Goal: Transaction & Acquisition: Purchase product/service

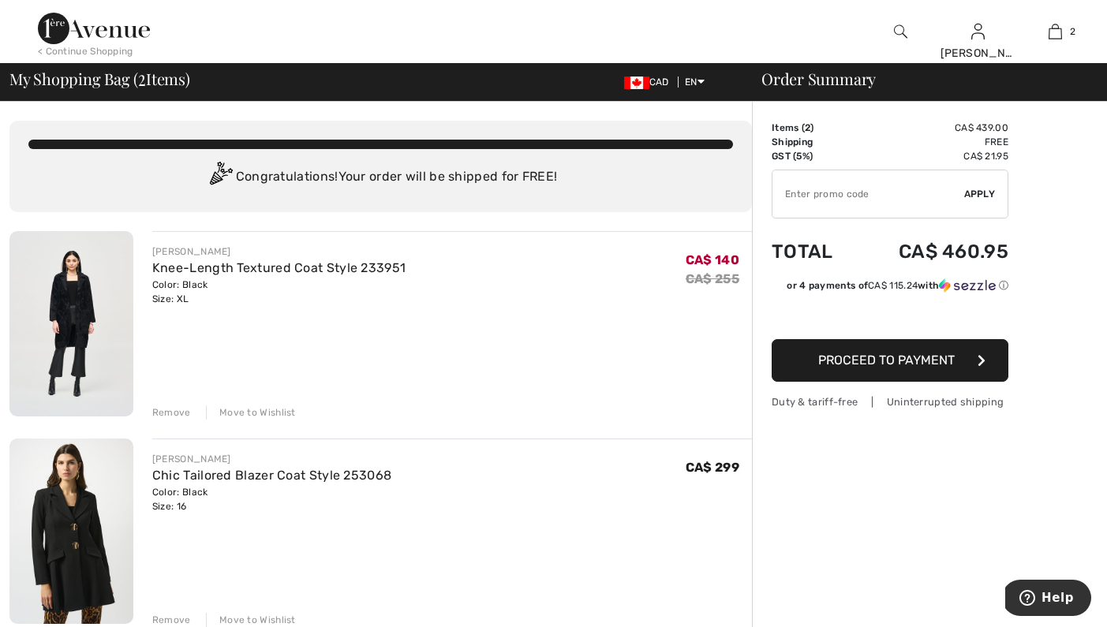
click at [162, 417] on div "Remove" at bounding box center [171, 412] width 39 height 14
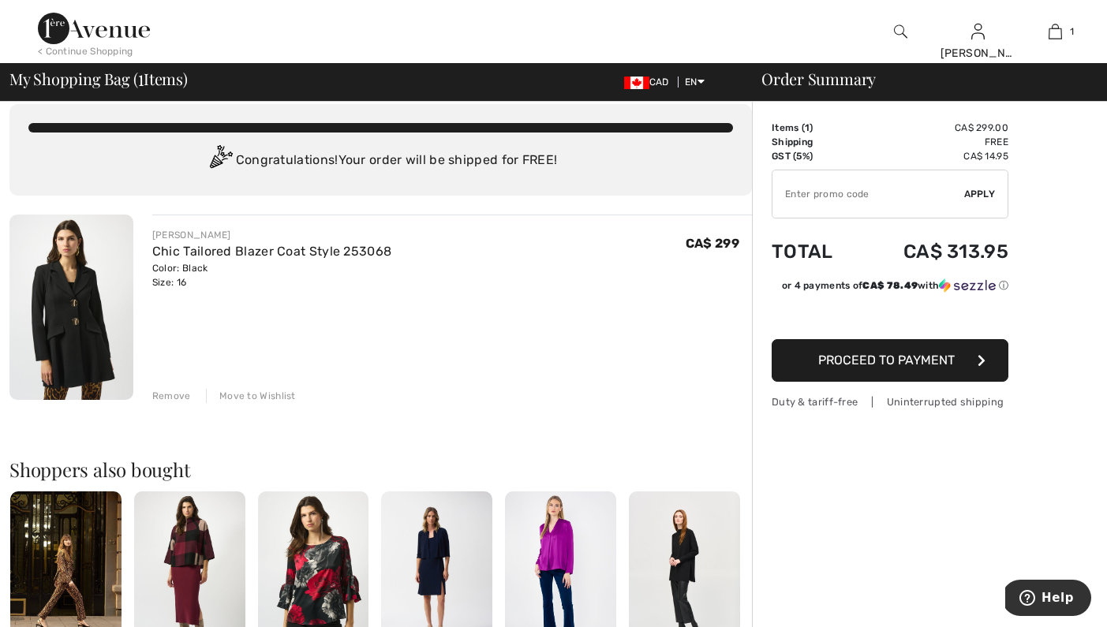
scroll to position [48, 0]
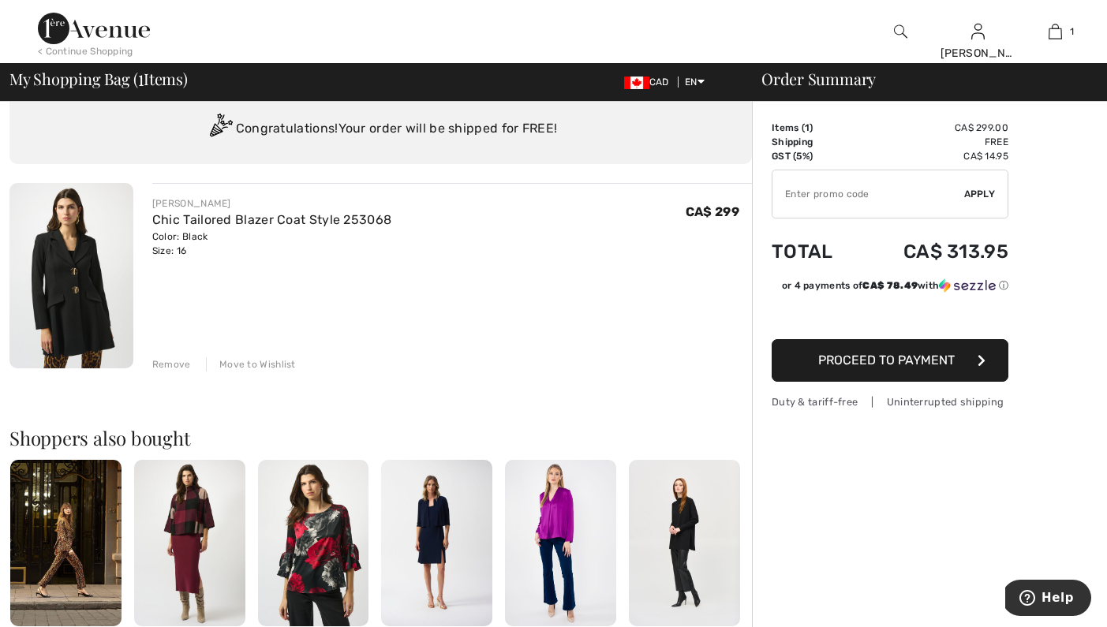
click at [911, 361] on span "Proceed to Payment" at bounding box center [886, 360] width 136 height 15
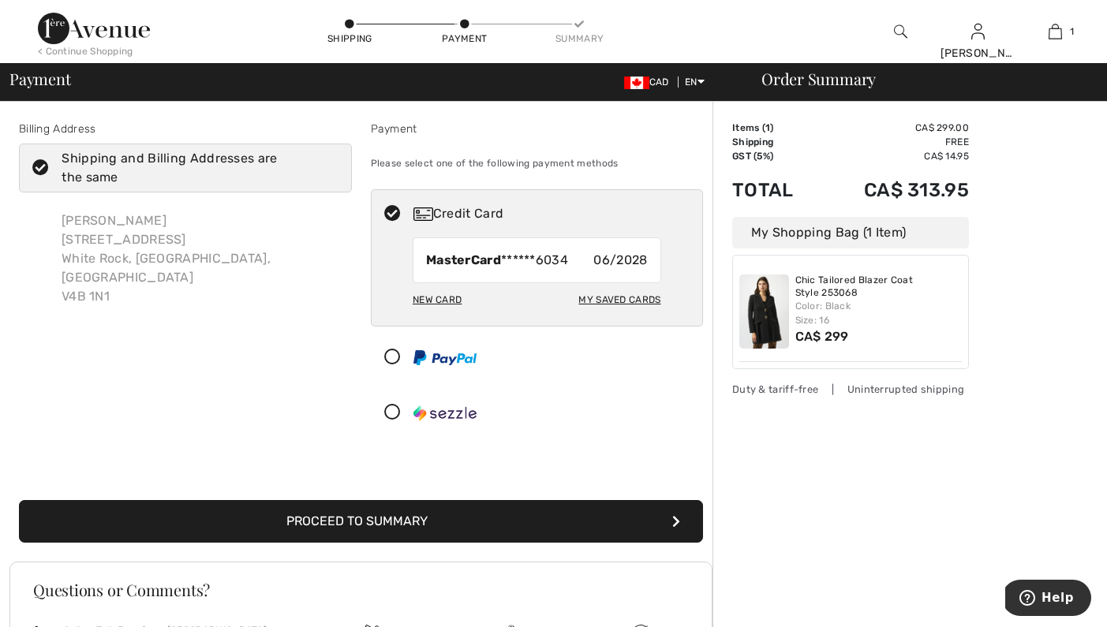
click at [484, 260] on strong "MasterCard" at bounding box center [463, 259] width 75 height 15
radio input "true"
click at [368, 529] on button "Proceed to Summary" at bounding box center [361, 521] width 684 height 43
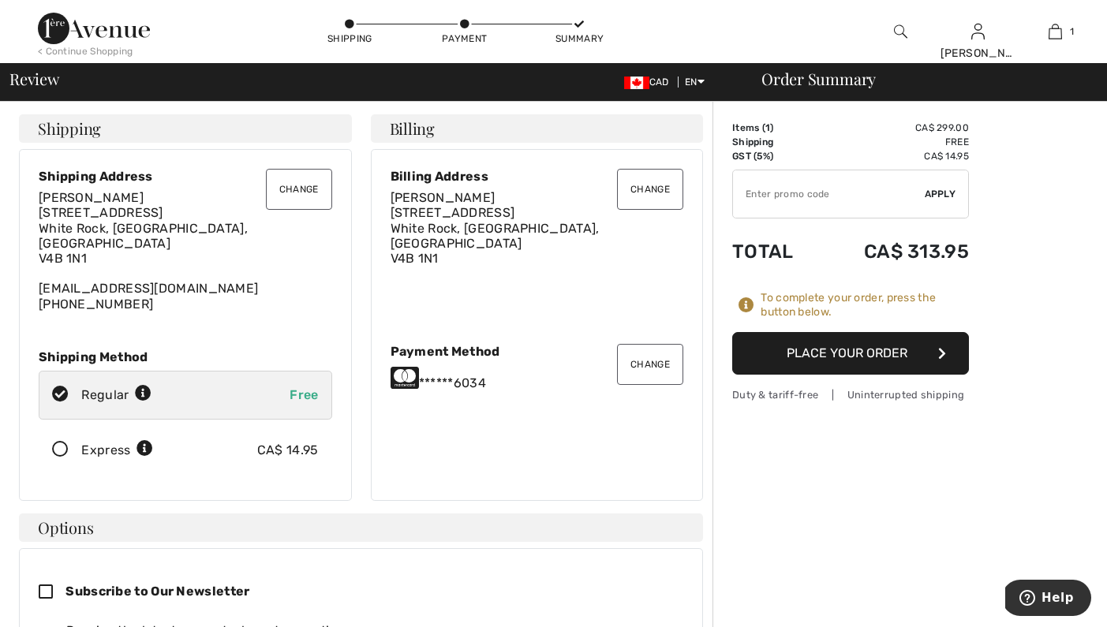
click at [839, 356] on button "Place Your Order" at bounding box center [850, 353] width 237 height 43
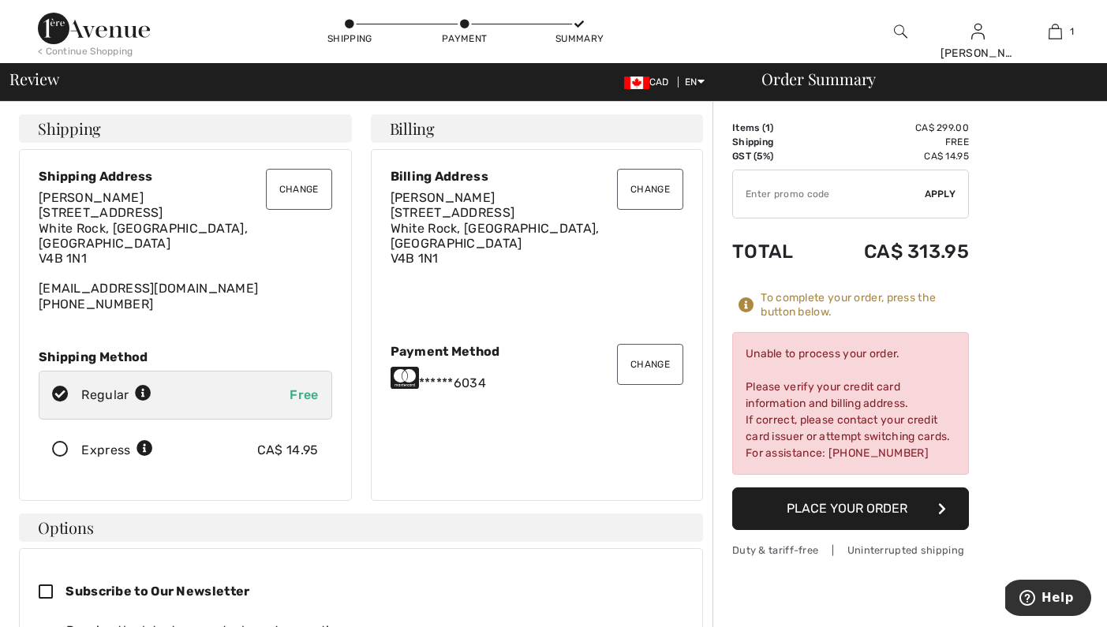
click at [870, 510] on button "Place Your Order" at bounding box center [850, 508] width 237 height 43
click at [947, 192] on span "Apply" at bounding box center [941, 194] width 32 height 14
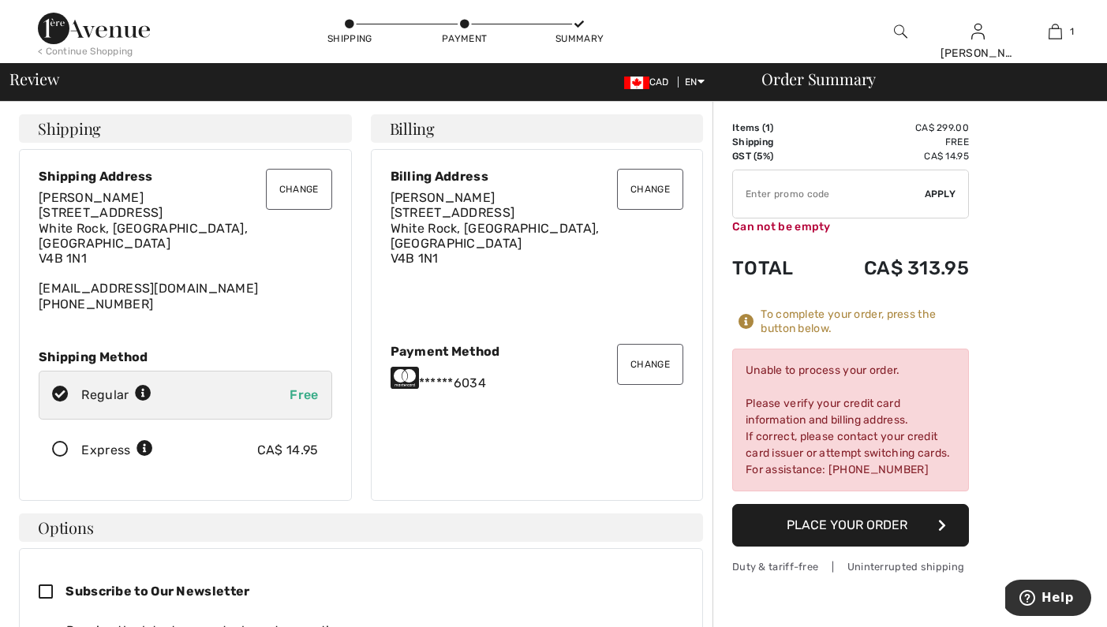
click at [947, 192] on span "Apply" at bounding box center [941, 194] width 32 height 14
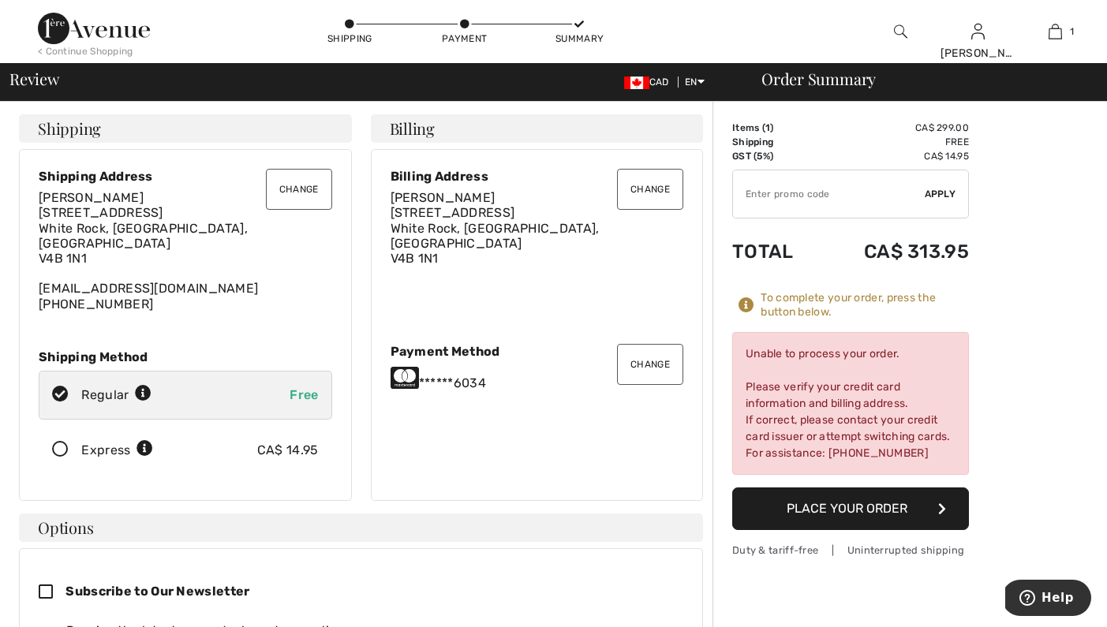
click at [861, 510] on button "Place Your Order" at bounding box center [850, 508] width 237 height 43
click at [647, 356] on button "Change" at bounding box center [650, 364] width 66 height 41
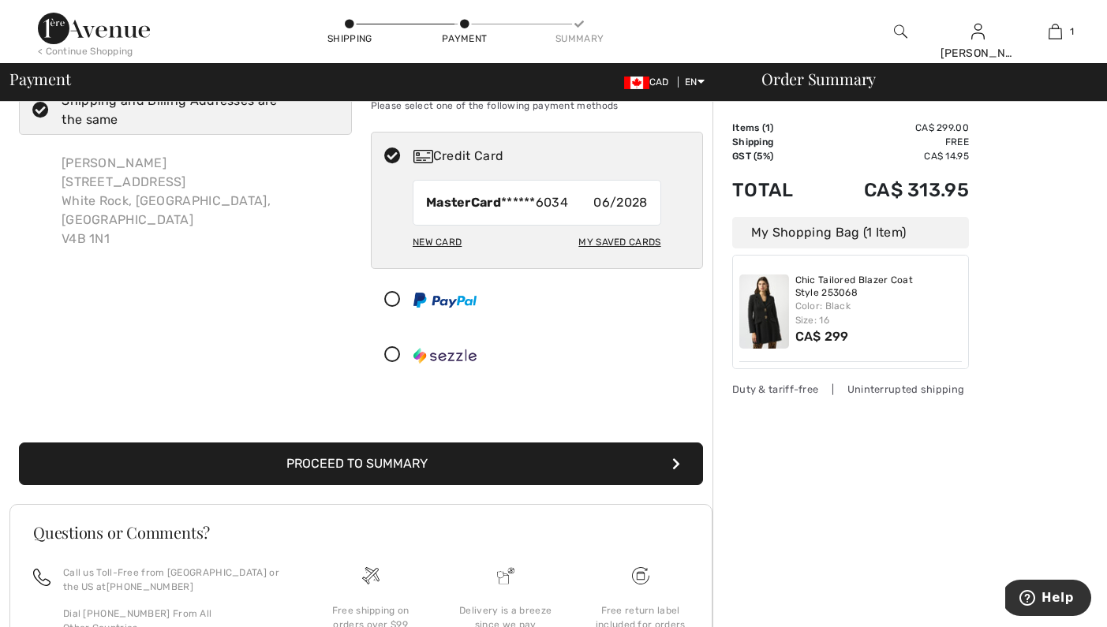
click at [428, 245] on div "New Card" at bounding box center [437, 242] width 49 height 27
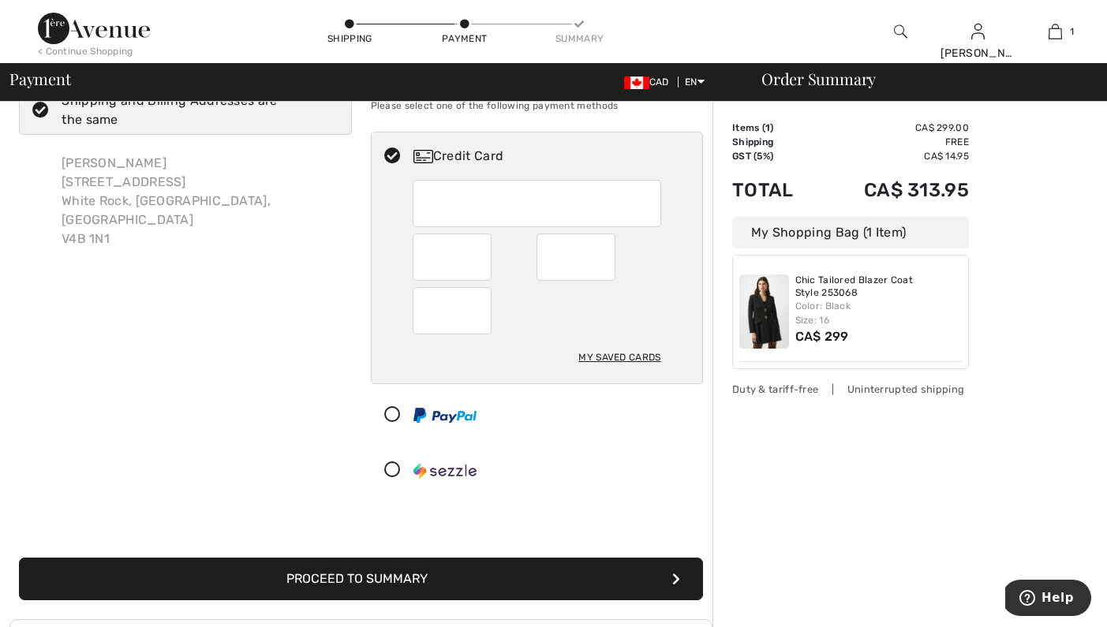
click at [633, 357] on div "My Saved Cards" at bounding box center [619, 357] width 82 height 27
radio input "true"
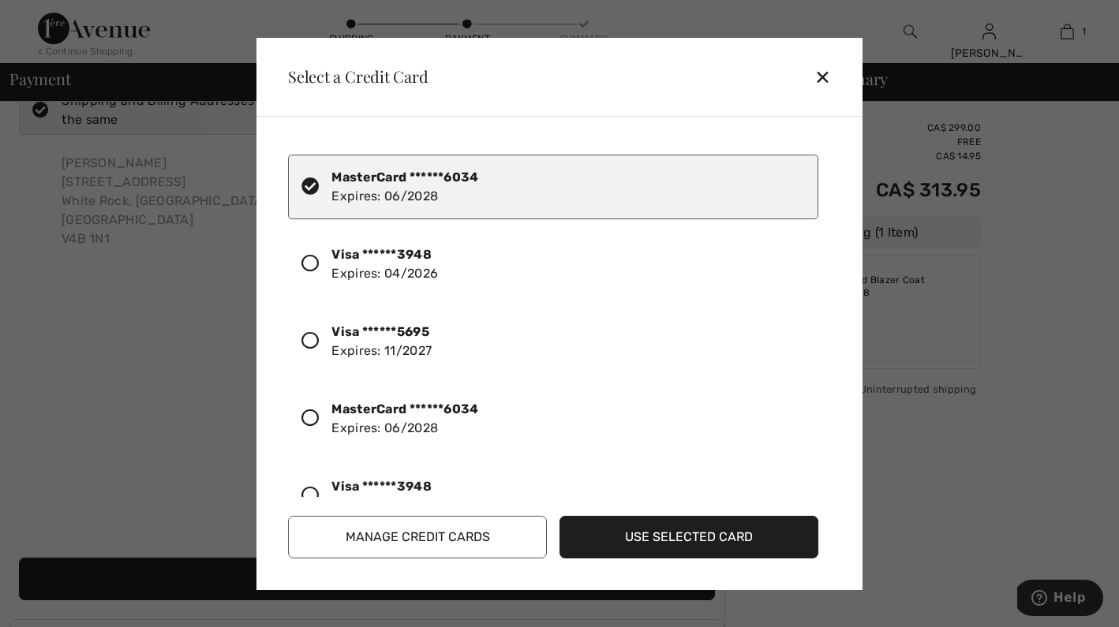
click at [395, 267] on div "Visa ******3948 Expires: 04/2026" at bounding box center [384, 264] width 106 height 38
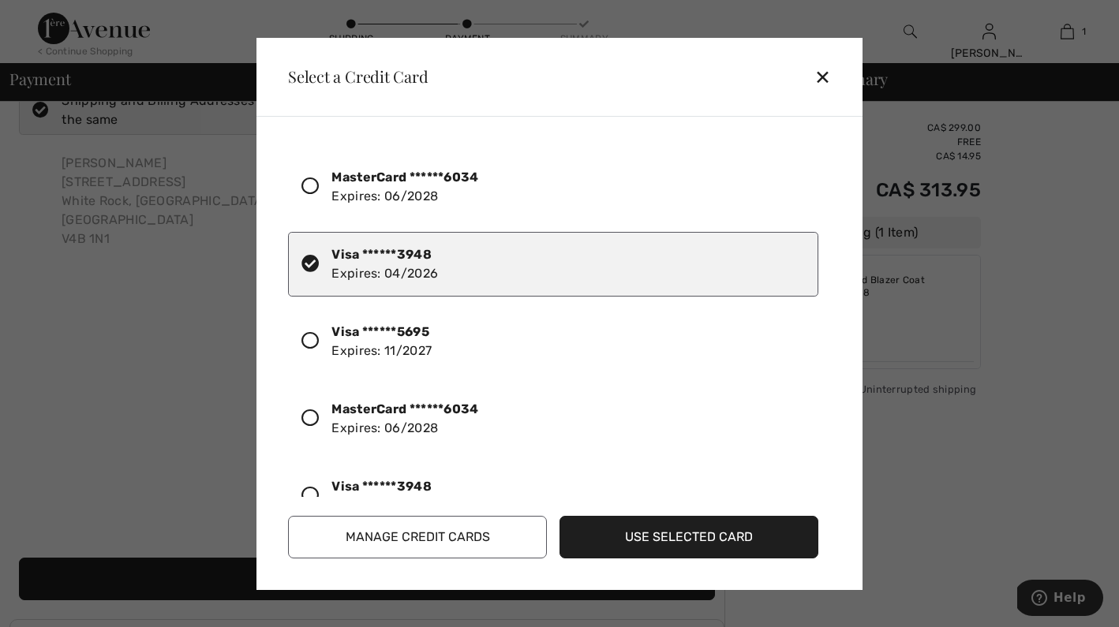
click at [698, 541] on button "Use Selected Card" at bounding box center [688, 537] width 259 height 43
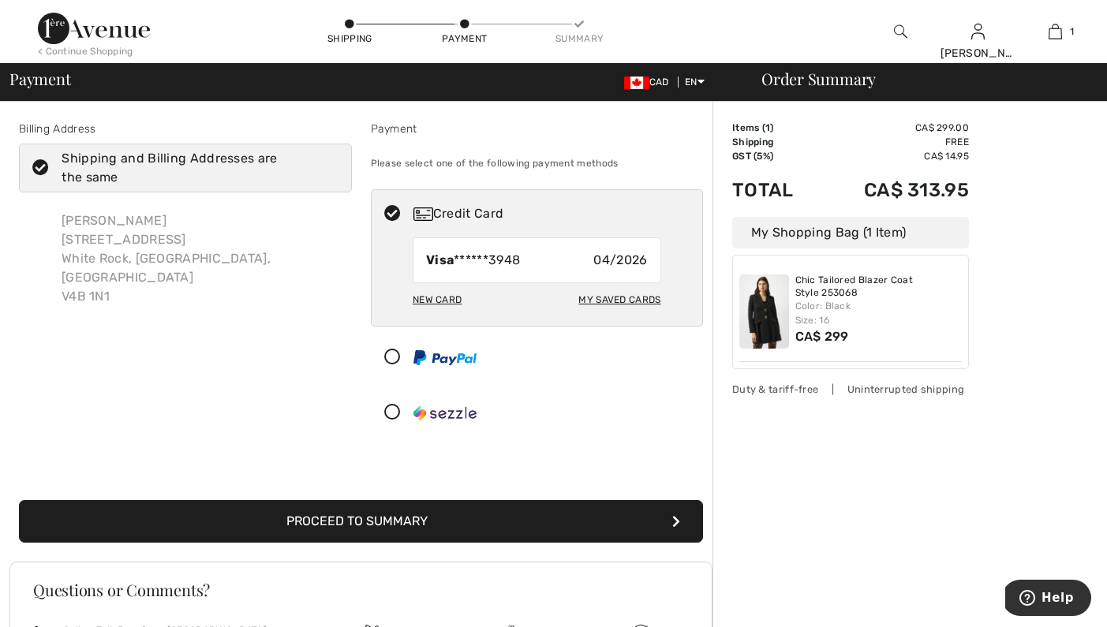
click at [403, 517] on button "Proceed to Summary" at bounding box center [361, 521] width 684 height 43
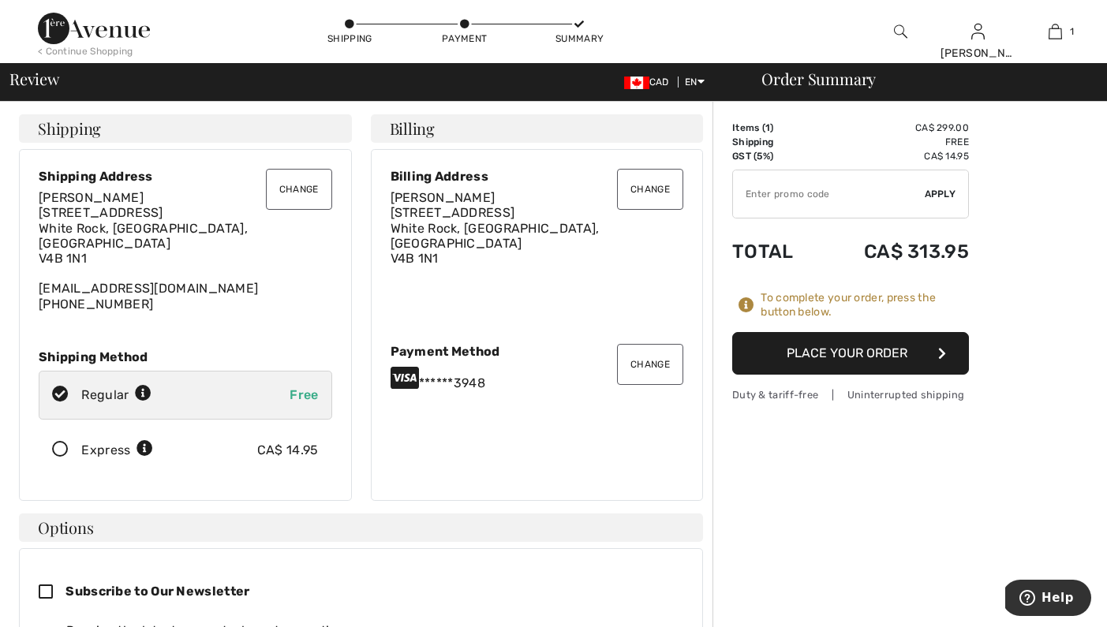
click at [839, 361] on button "Place Your Order" at bounding box center [850, 353] width 237 height 43
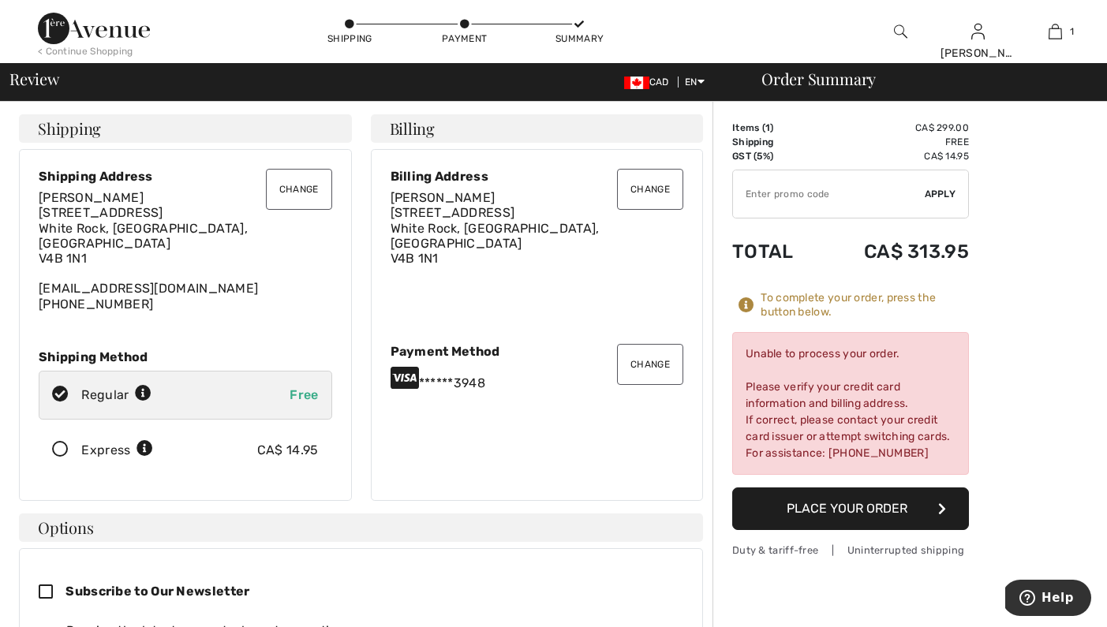
scroll to position [3, 0]
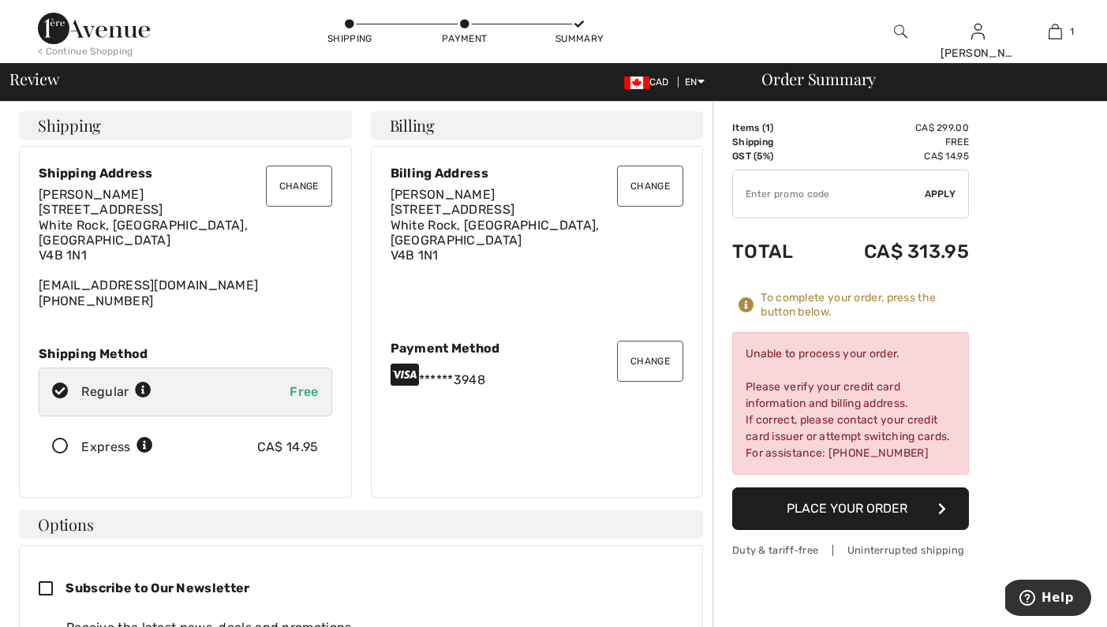
click at [648, 353] on button "Change" at bounding box center [650, 361] width 66 height 41
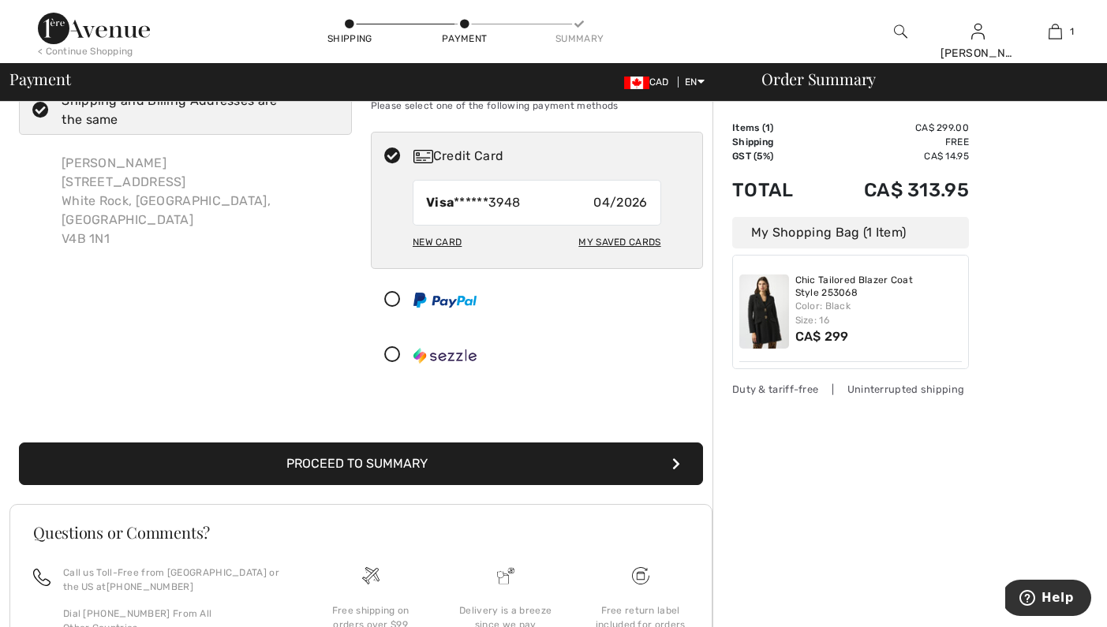
click at [445, 237] on div "New Card" at bounding box center [437, 242] width 49 height 27
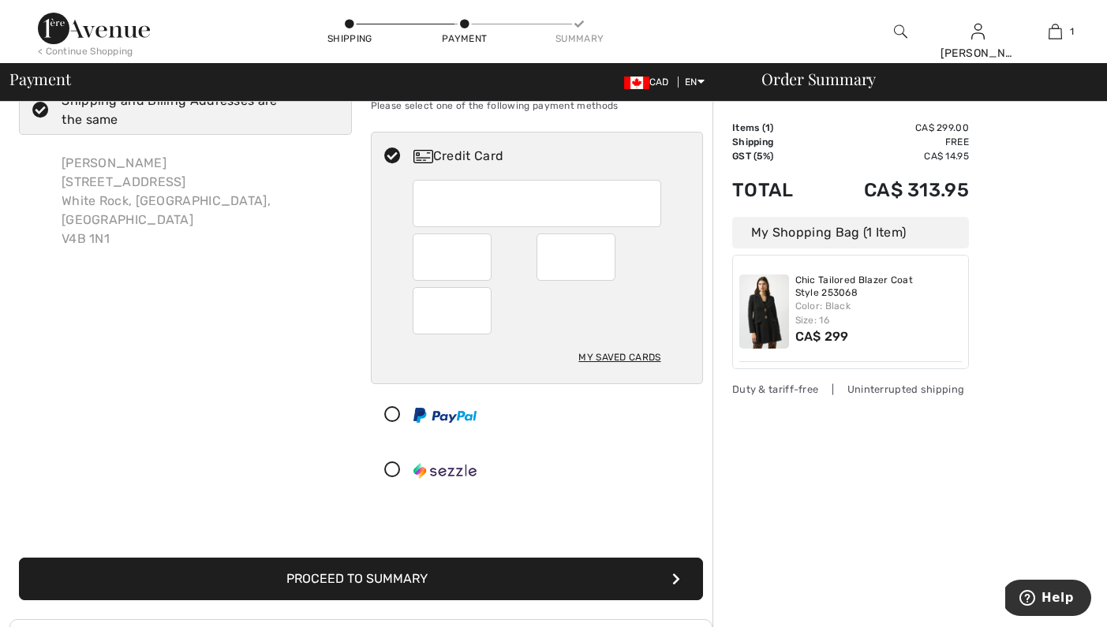
click at [630, 354] on div "My Saved Cards" at bounding box center [619, 357] width 82 height 27
radio input "true"
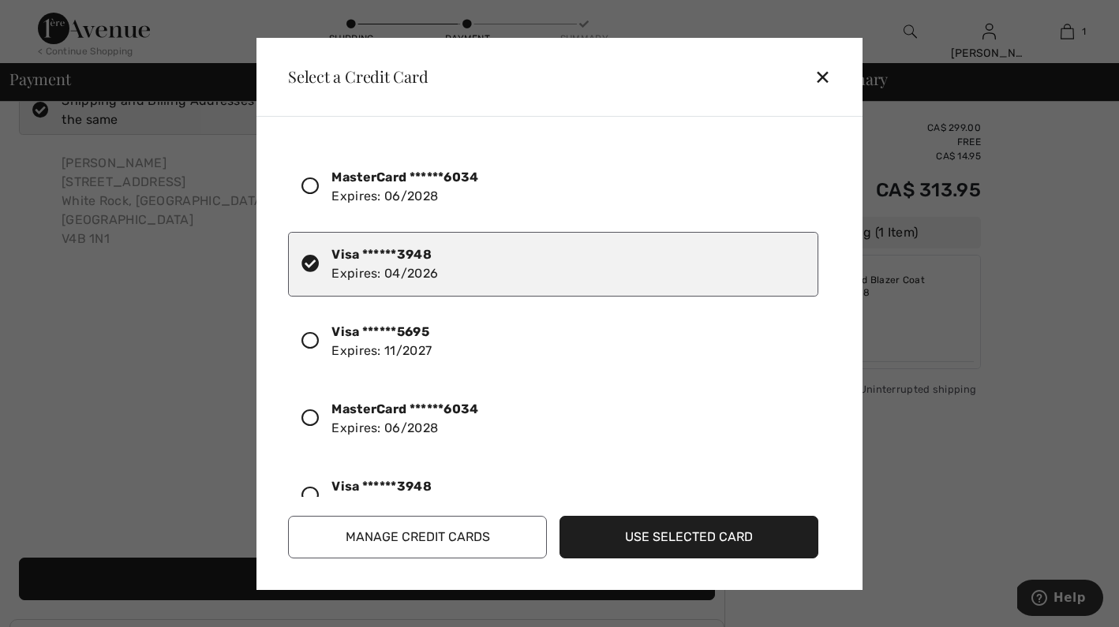
click at [380, 412] on strong "MasterCard ******6034" at bounding box center [404, 409] width 147 height 15
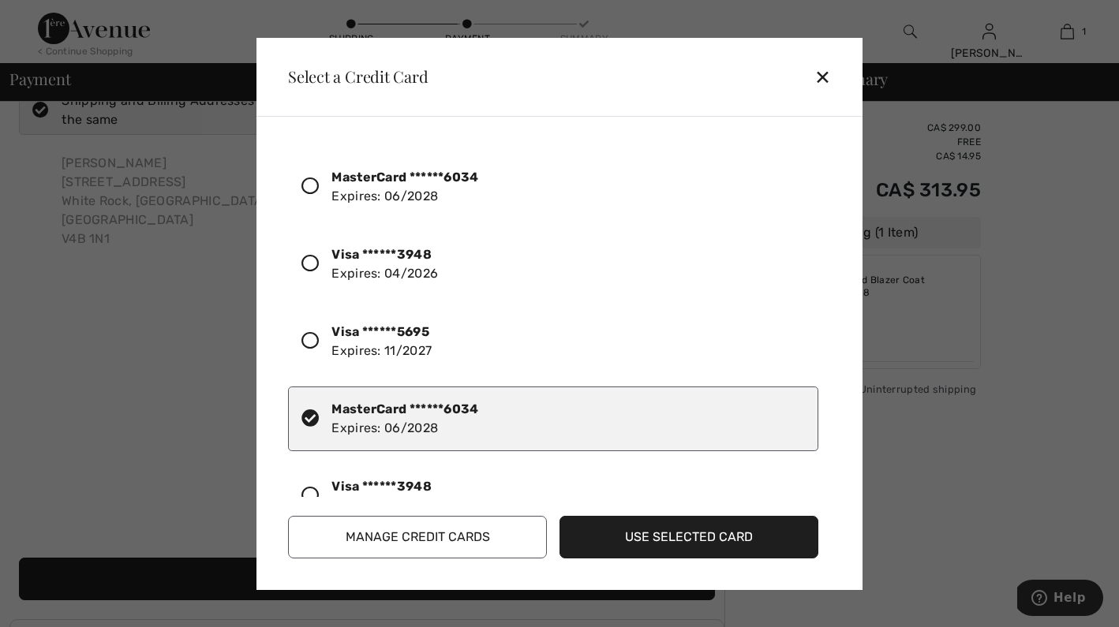
click at [675, 530] on button "Use Selected Card" at bounding box center [688, 537] width 259 height 43
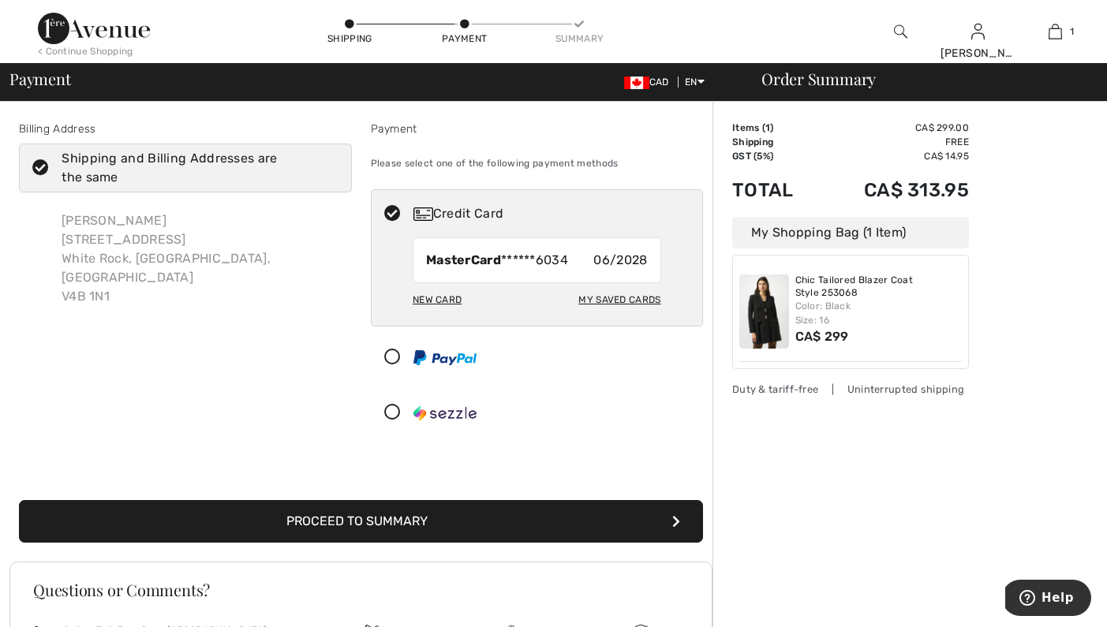
click at [356, 522] on button "Proceed to Summary" at bounding box center [361, 521] width 684 height 43
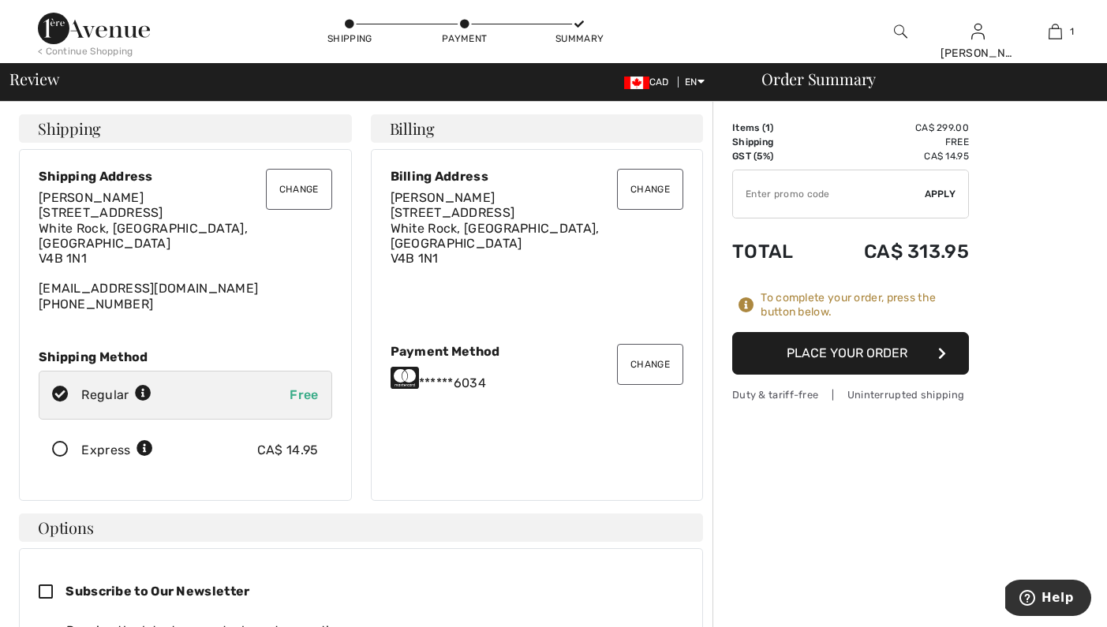
click at [848, 352] on button "Place Your Order" at bounding box center [850, 353] width 237 height 43
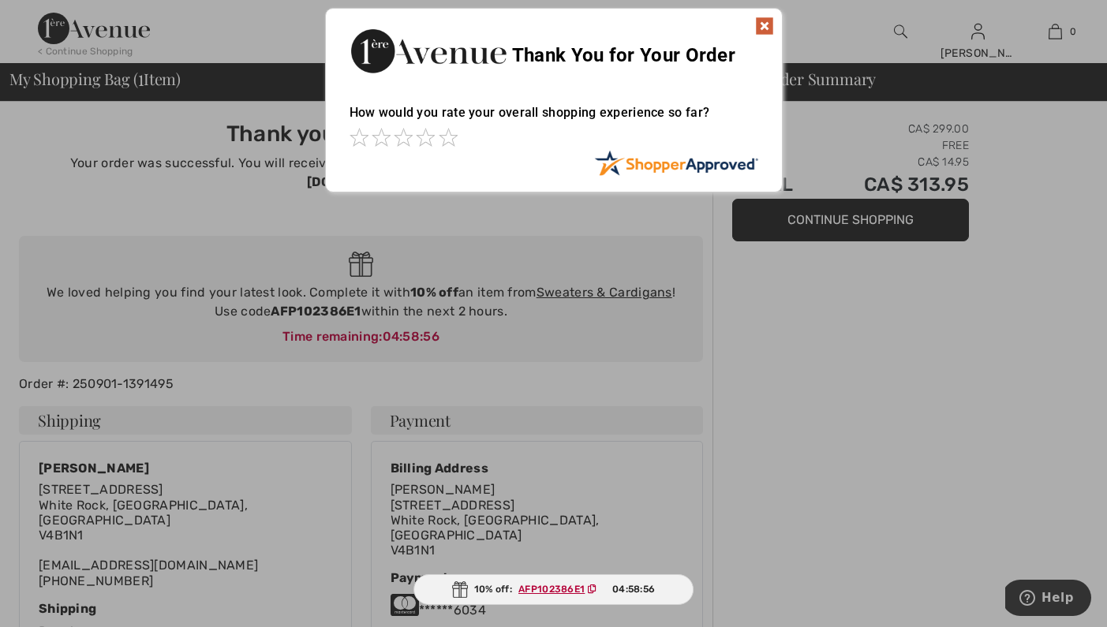
click at [759, 26] on img at bounding box center [764, 26] width 19 height 19
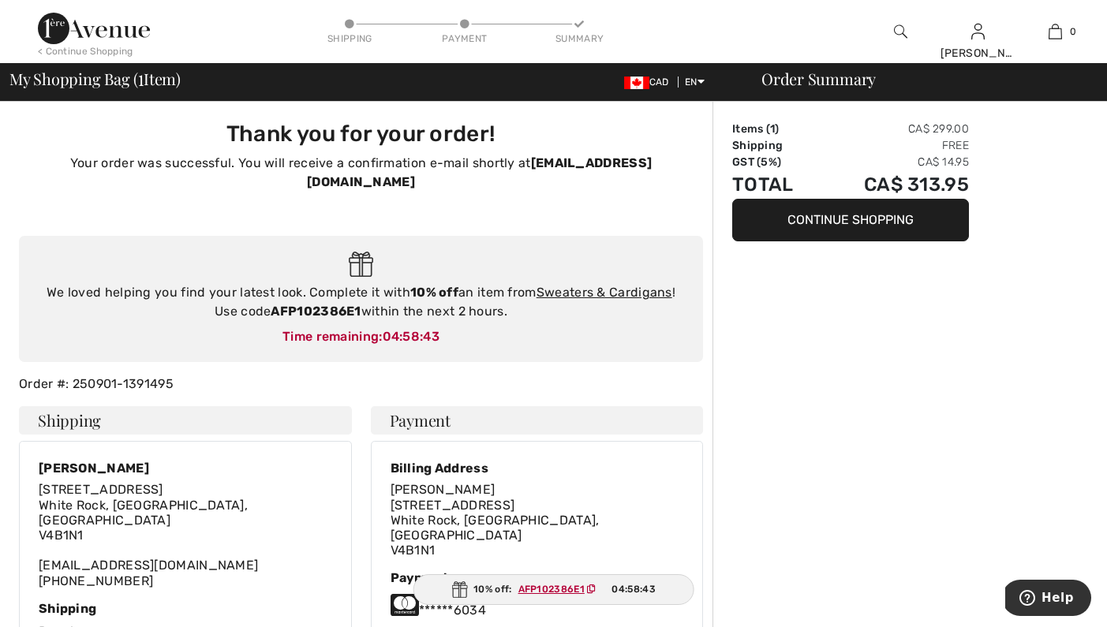
click at [1035, 595] on icon "Help" at bounding box center [1027, 598] width 16 height 16
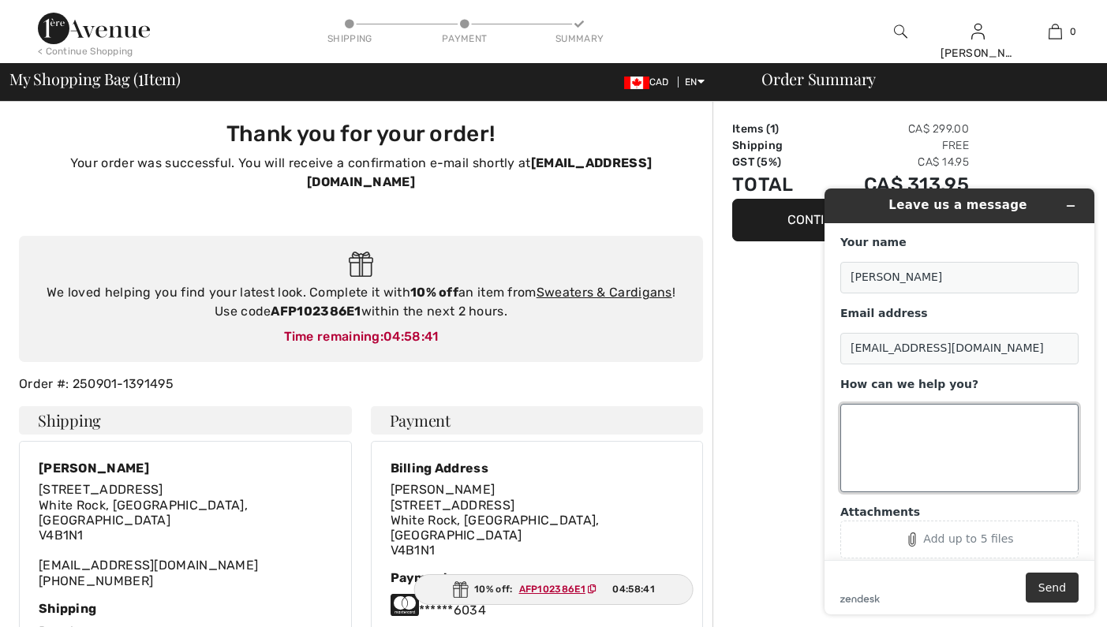
click at [939, 439] on textarea "How can we help you?" at bounding box center [959, 448] width 238 height 88
type textarea "I should have a credit on my account - could you please check for me."
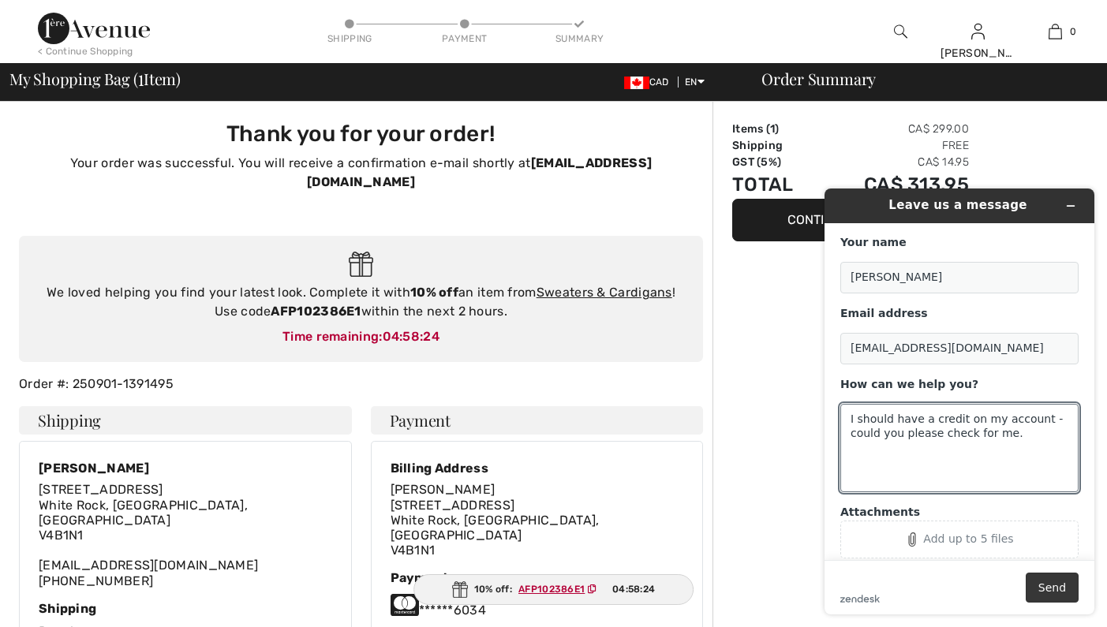
click at [1042, 588] on button "Send" at bounding box center [1051, 588] width 53 height 30
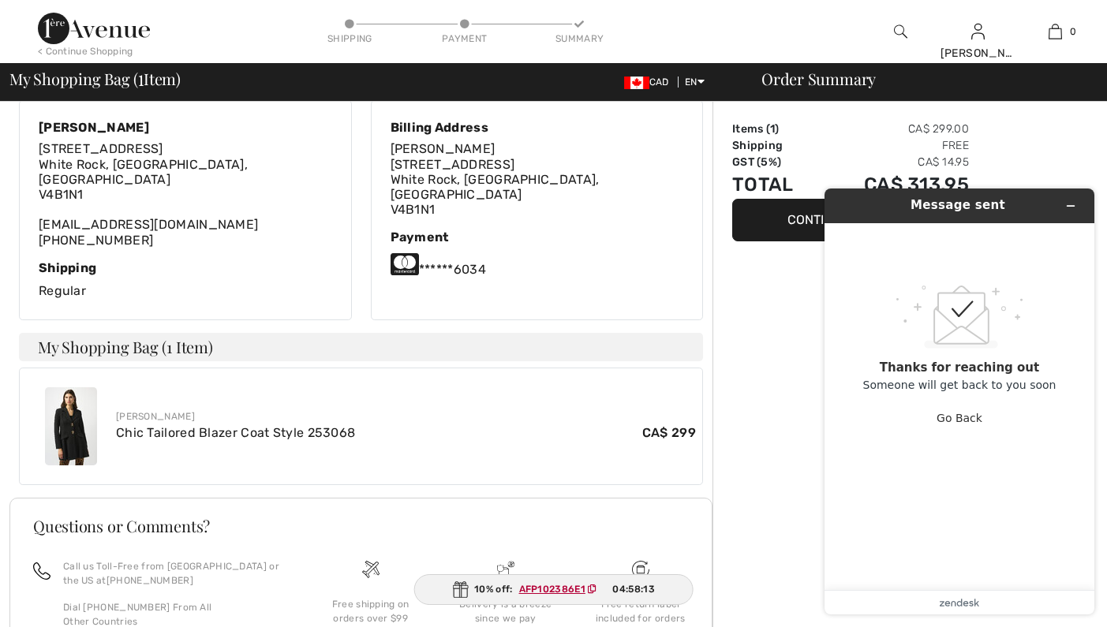
scroll to position [438, 0]
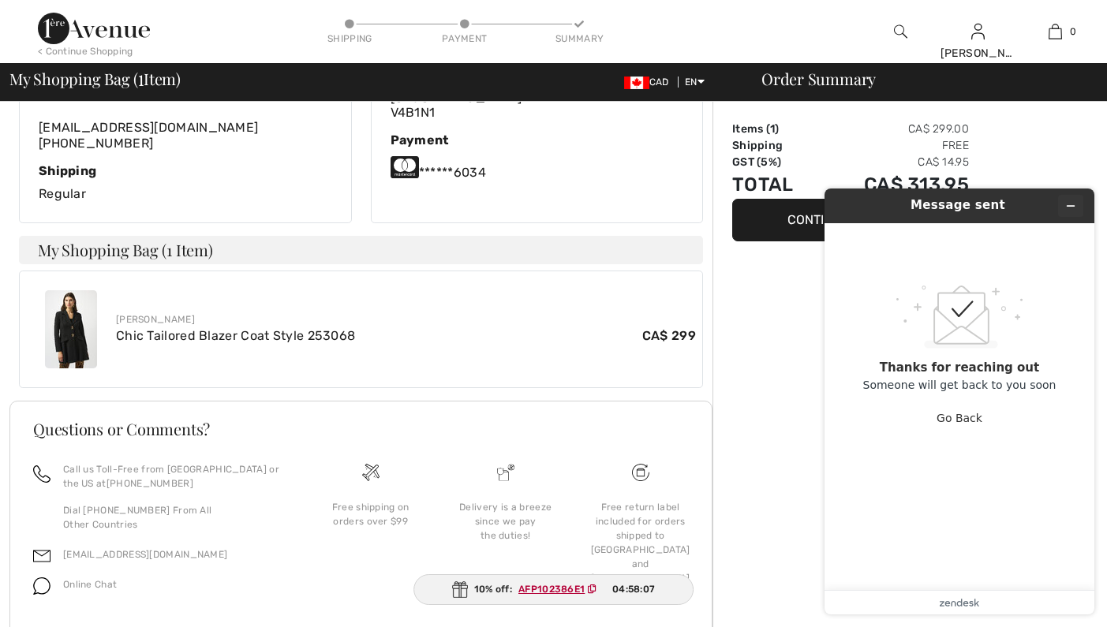
click at [1070, 204] on icon "Minimize widget" at bounding box center [1070, 205] width 11 height 11
